Goal: Find specific page/section: Find specific page/section

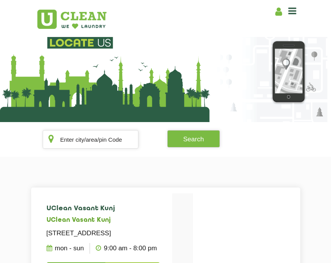
scroll to position [8, 0]
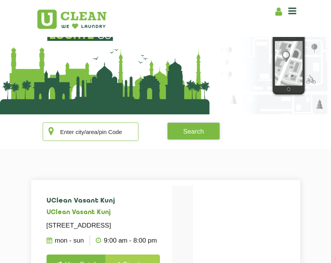
click at [115, 134] on input "text" at bounding box center [91, 131] width 96 height 18
click at [97, 135] on input "text" at bounding box center [91, 131] width 96 height 18
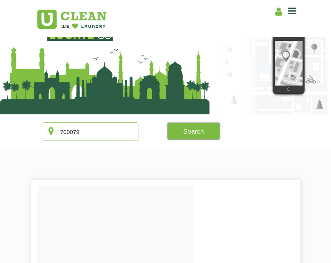
type input "700079"
click at [187, 133] on button "Search" at bounding box center [193, 130] width 53 height 17
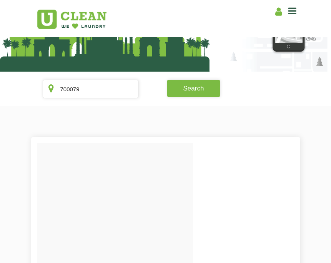
scroll to position [0, 0]
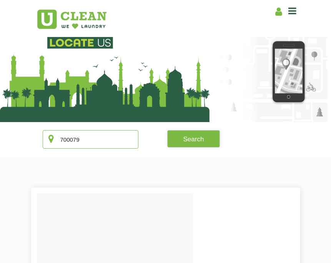
click at [109, 146] on input "700079" at bounding box center [91, 139] width 96 height 18
click at [101, 142] on input "700079" at bounding box center [91, 139] width 96 height 18
click at [185, 141] on button "Search" at bounding box center [193, 138] width 53 height 17
click at [290, 65] on section at bounding box center [165, 75] width 331 height 94
click at [279, 12] on icon at bounding box center [279, 12] width 7 height 10
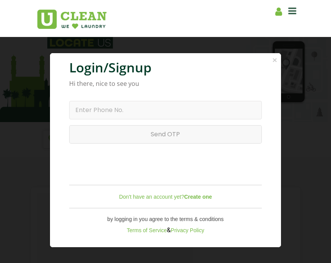
click at [21, 85] on div "× Login/Signup Hi there, nice to see you Resend OTP in 00:00 Send OTP Login Don…" at bounding box center [165, 131] width 331 height 263
